Goal: Find specific page/section

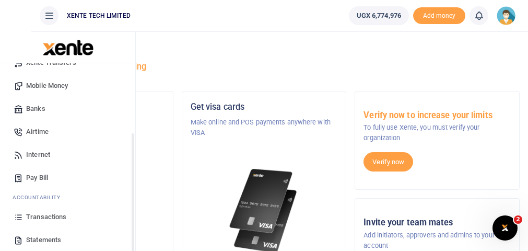
scroll to position [112, 0]
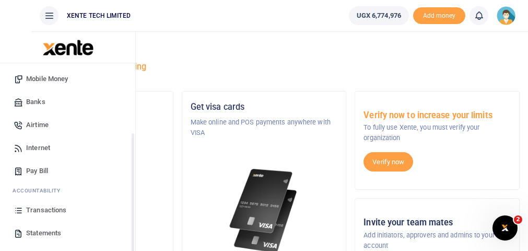
drag, startPoint x: 133, startPoint y: 80, endPoint x: 126, endPoint y: 156, distance: 76.1
click at [126, 156] on div "Start Dashboard M ake Payments Cards Xente Transfers Mobile Money Banks Airtime…" at bounding box center [67, 188] width 135 height 251
click at [62, 205] on span "Transactions" at bounding box center [46, 210] width 40 height 10
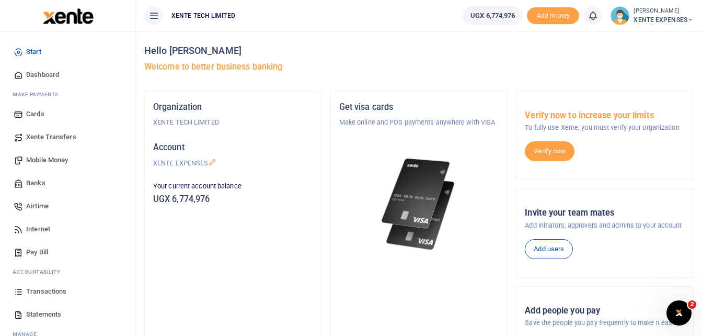
click at [45, 250] on span "Transactions" at bounding box center [46, 291] width 40 height 10
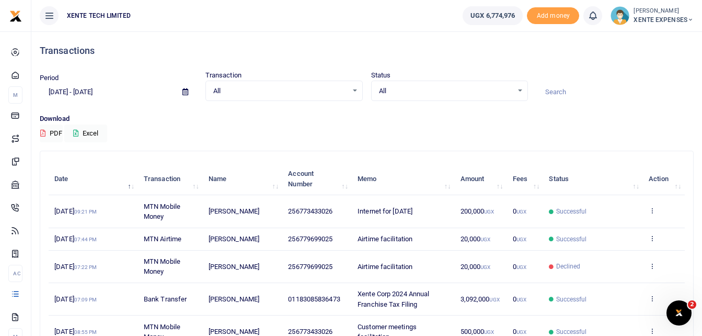
click at [553, 92] on input at bounding box center [614, 92] width 157 height 18
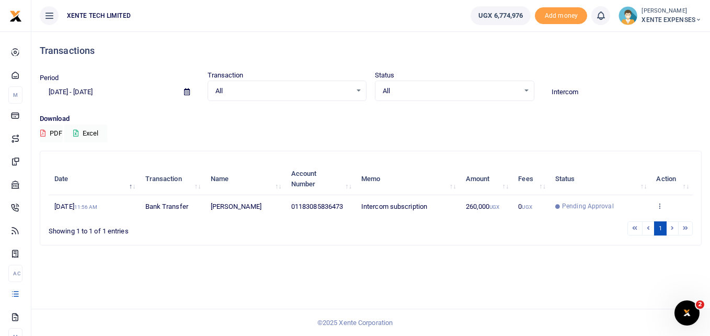
type input "Intercom"
